Goal: Task Accomplishment & Management: Use online tool/utility

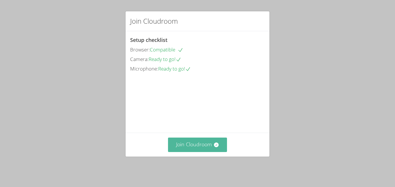
click at [195, 143] on button "Join Cloudroom" at bounding box center [197, 145] width 59 height 14
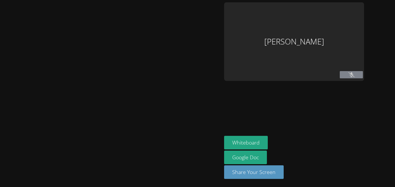
click at [199, 138] on div at bounding box center [110, 93] width 217 height 183
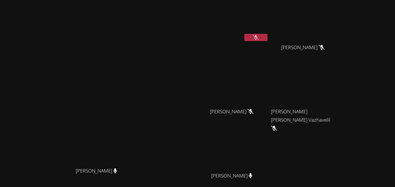
click at [269, 33] on video at bounding box center [234, 21] width 69 height 39
click at [268, 40] on button at bounding box center [256, 37] width 23 height 7
click at [268, 42] on div at bounding box center [256, 38] width 23 height 9
click at [268, 41] on div at bounding box center [256, 38] width 23 height 9
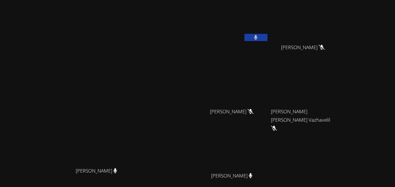
click at [268, 38] on button at bounding box center [256, 37] width 23 height 7
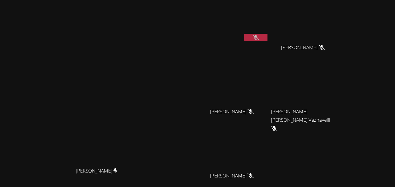
click at [269, 131] on video at bounding box center [234, 150] width 69 height 39
click at [268, 40] on button at bounding box center [256, 37] width 23 height 7
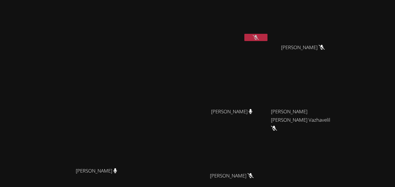
click at [259, 35] on icon at bounding box center [256, 37] width 6 height 5
click at [268, 35] on button at bounding box center [256, 37] width 23 height 7
click at [259, 36] on icon at bounding box center [256, 37] width 6 height 5
click at [258, 36] on icon at bounding box center [256, 37] width 4 height 5
click at [259, 36] on icon at bounding box center [256, 37] width 6 height 5
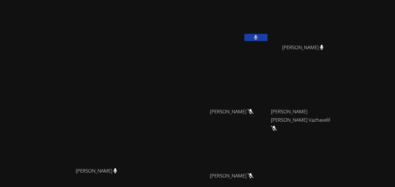
click at [258, 36] on icon at bounding box center [256, 37] width 4 height 5
click at [259, 36] on icon at bounding box center [256, 37] width 6 height 5
click at [258, 36] on icon at bounding box center [256, 37] width 4 height 5
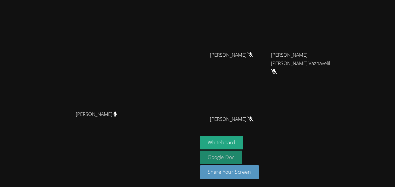
click at [243, 155] on link "Google Doc" at bounding box center [221, 158] width 43 height 14
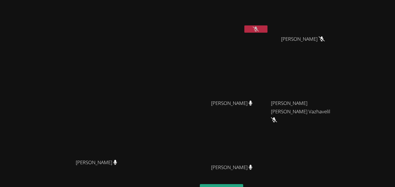
scroll to position [10, 0]
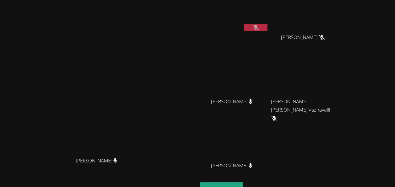
click at [268, 25] on button at bounding box center [256, 27] width 23 height 7
click at [268, 27] on button at bounding box center [256, 27] width 23 height 7
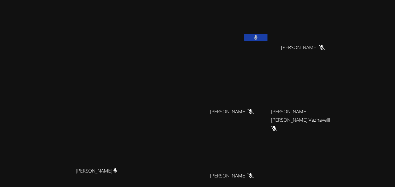
click at [258, 40] on icon at bounding box center [256, 37] width 4 height 5
click at [268, 34] on button at bounding box center [256, 37] width 23 height 7
click at [268, 38] on button at bounding box center [256, 37] width 23 height 7
click at [268, 37] on button at bounding box center [256, 37] width 23 height 7
click at [268, 34] on button at bounding box center [256, 37] width 23 height 7
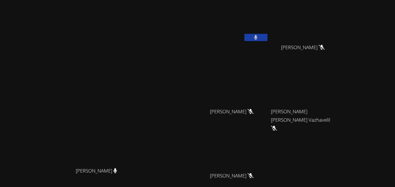
click at [268, 34] on button at bounding box center [256, 37] width 23 height 7
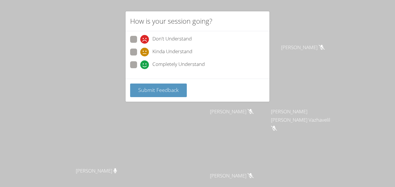
click at [140, 56] on span at bounding box center [140, 56] width 0 height 0
click at [140, 54] on input "Kinda Understand" at bounding box center [142, 51] width 5 height 5
radio input "true"
click at [143, 91] on span "Submit Feedback" at bounding box center [158, 90] width 41 height 7
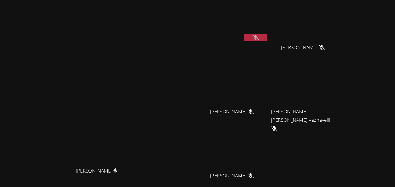
click at [268, 34] on button at bounding box center [256, 37] width 23 height 7
click at [268, 40] on button at bounding box center [256, 37] width 23 height 7
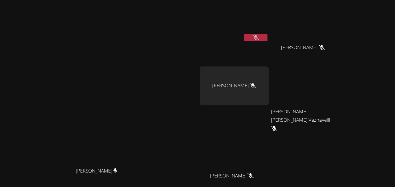
click at [259, 37] on icon at bounding box center [256, 37] width 6 height 5
click at [268, 40] on button at bounding box center [256, 37] width 23 height 7
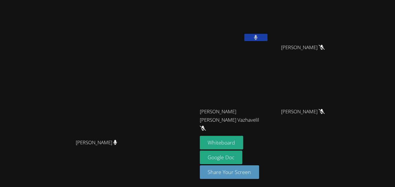
click at [268, 39] on button at bounding box center [256, 37] width 23 height 7
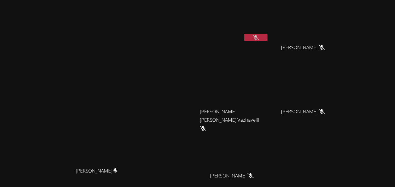
click at [269, 44] on div "[PERSON_NAME]" at bounding box center [234, 33] width 69 height 62
click at [269, 35] on video at bounding box center [234, 21] width 69 height 39
click at [268, 42] on div at bounding box center [256, 38] width 23 height 9
click at [269, 43] on div "[PERSON_NAME]" at bounding box center [234, 22] width 69 height 41
click at [268, 42] on div at bounding box center [256, 38] width 23 height 9
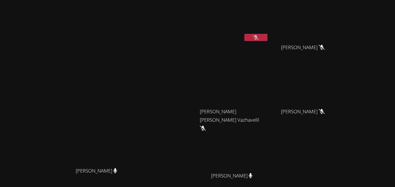
click at [268, 41] on button at bounding box center [256, 37] width 23 height 7
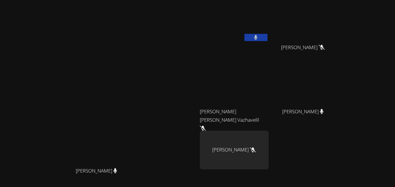
click at [268, 34] on button at bounding box center [256, 37] width 23 height 7
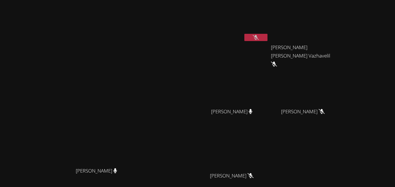
click at [259, 38] on icon at bounding box center [256, 37] width 6 height 5
click at [268, 40] on button at bounding box center [256, 37] width 23 height 7
click at [259, 36] on icon at bounding box center [256, 37] width 6 height 5
click at [269, 45] on div "[PERSON_NAME]" at bounding box center [234, 33] width 69 height 62
click at [268, 40] on button at bounding box center [256, 37] width 23 height 7
